Goal: Obtain resource: Obtain resource

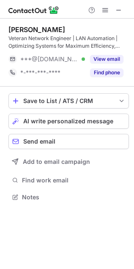
scroll to position [4, 4]
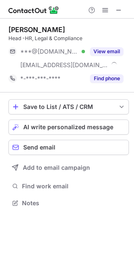
scroll to position [197, 134]
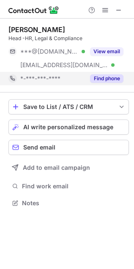
click at [117, 74] on button "Find phone" at bounding box center [106, 78] width 33 height 8
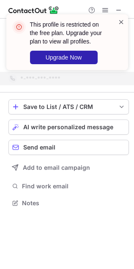
click at [120, 23] on span at bounding box center [121, 22] width 7 height 8
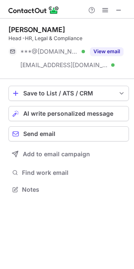
scroll to position [5, 4]
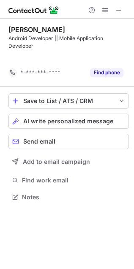
scroll to position [178, 134]
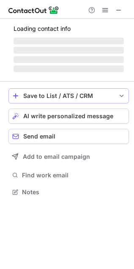
scroll to position [197, 134]
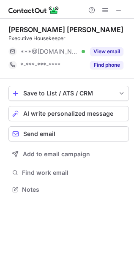
scroll to position [184, 134]
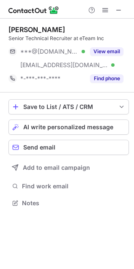
scroll to position [197, 134]
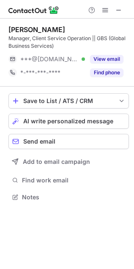
scroll to position [191, 134]
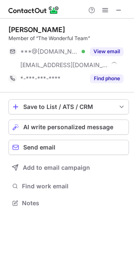
scroll to position [197, 134]
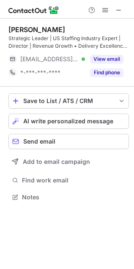
scroll to position [191, 134]
click at [113, 73] on button "Find phone" at bounding box center [106, 72] width 33 height 8
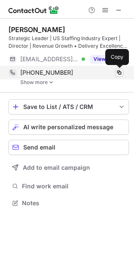
click at [118, 74] on span at bounding box center [119, 72] width 7 height 7
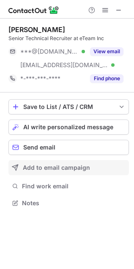
scroll to position [197, 134]
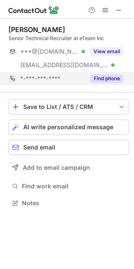
click at [107, 78] on button "Find phone" at bounding box center [106, 78] width 33 height 8
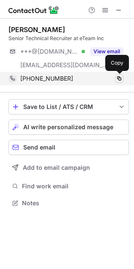
click at [120, 76] on span at bounding box center [119, 78] width 7 height 7
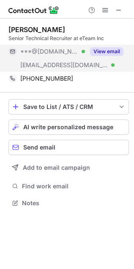
click at [114, 52] on button "View email" at bounding box center [106, 51] width 33 height 8
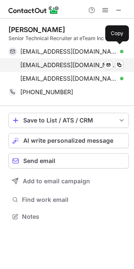
scroll to position [210, 134]
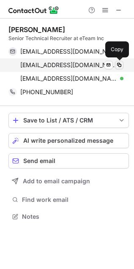
click at [117, 66] on span at bounding box center [119, 65] width 7 height 7
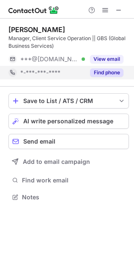
scroll to position [191, 134]
click at [110, 70] on button "Find phone" at bounding box center [106, 72] width 33 height 8
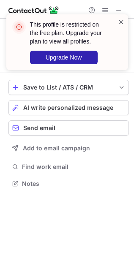
scroll to position [178, 134]
click at [117, 6] on div "This profile is restricted on the free plan. Upgrade your plan to view all prof…" at bounding box center [67, 45] width 135 height 79
click at [121, 20] on span at bounding box center [121, 22] width 7 height 8
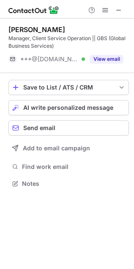
click at [119, 12] on div "This profile is restricted on the free plan. Upgrade your plan to view all prof…" at bounding box center [67, 45] width 135 height 79
click at [119, 12] on span at bounding box center [118, 10] width 7 height 7
